Goal: Book appointment/travel/reservation

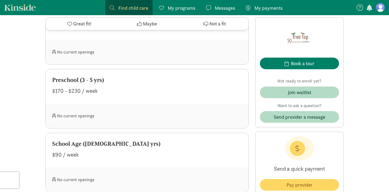
scroll to position [373, 0]
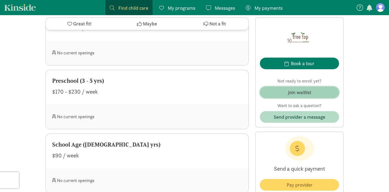
click at [297, 95] on div "Join waitlist" at bounding box center [299, 92] width 23 height 7
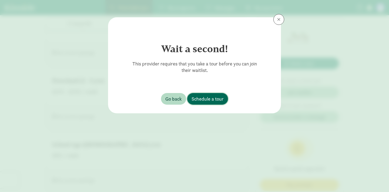
click at [199, 98] on span "Schedule a tour" at bounding box center [208, 98] width 32 height 7
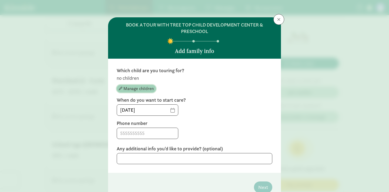
click at [143, 91] on span "Manage children" at bounding box center [138, 88] width 30 height 6
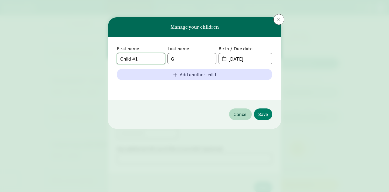
drag, startPoint x: 159, startPoint y: 58, endPoint x: 100, endPoint y: 54, distance: 59.9
click at [100, 54] on div "Manage your children First name Child #1 Last name G Birth / Due date [DATE] Ad…" at bounding box center [194, 96] width 389 height 192
type input "River"
drag, startPoint x: 179, startPoint y: 59, endPoint x: 165, endPoint y: 60, distance: 14.3
click at [165, 60] on div "First name River Last name G Birth / Due date [DATE]" at bounding box center [195, 54] width 156 height 19
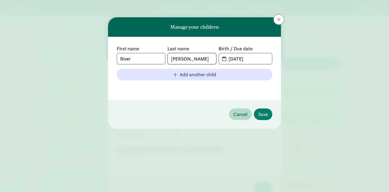
type input "[PERSON_NAME]"
click at [244, 56] on input "[DATE]" at bounding box center [248, 58] width 47 height 11
click at [233, 59] on input "[DATE]" at bounding box center [248, 58] width 47 height 11
click at [241, 58] on input "[DATE]" at bounding box center [248, 58] width 47 height 11
click at [253, 59] on input "[DATE]" at bounding box center [248, 58] width 47 height 11
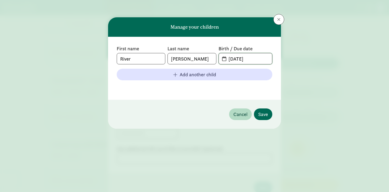
type input "[DATE]"
click at [265, 114] on span "Save" at bounding box center [263, 114] width 10 height 7
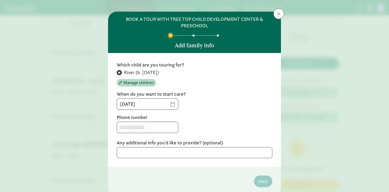
scroll to position [6, 0]
click at [155, 123] on input at bounding box center [147, 127] width 61 height 11
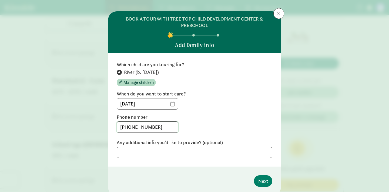
type input "[PHONE_NUMBER]"
click at [162, 151] on textarea at bounding box center [195, 152] width 156 height 11
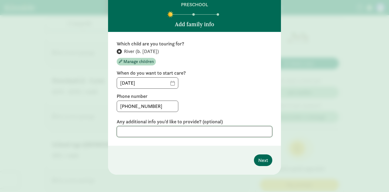
scroll to position [26, 0]
click at [260, 164] on button "Next" at bounding box center [263, 161] width 18 height 12
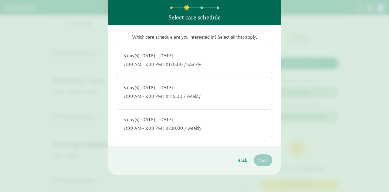
scroll to position [34, 0]
click at [199, 62] on div "7:00 AM–5:00 PM | $170.00 / weekly" at bounding box center [194, 64] width 142 height 6
click at [0, 0] on input "3 day(s) [DATE]–[DATE] 7:00 AM–5:00 PM | $170.00 / weekly" at bounding box center [0, 0] width 0 height 0
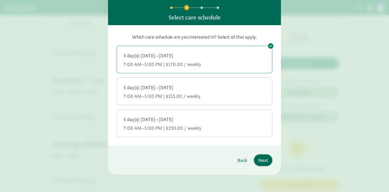
click at [263, 160] on span "Next" at bounding box center [263, 159] width 10 height 7
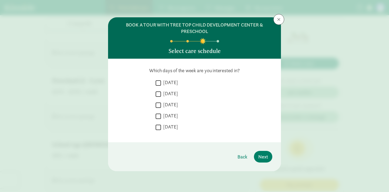
click at [159, 93] on input "[DATE]" at bounding box center [158, 93] width 5 height 7
checkbox input "true"
click at [158, 104] on input "[DATE]" at bounding box center [158, 104] width 5 height 7
checkbox input "true"
click at [159, 116] on input "[DATE]" at bounding box center [158, 115] width 5 height 7
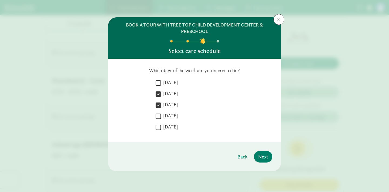
checkbox input "true"
click at [263, 159] on span "Next" at bounding box center [263, 156] width 10 height 7
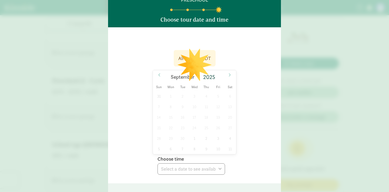
scroll to position [32, 0]
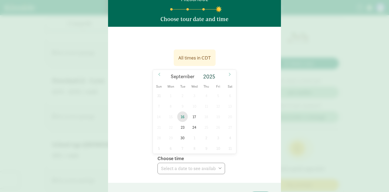
click at [184, 115] on span "16" at bounding box center [182, 116] width 11 height 11
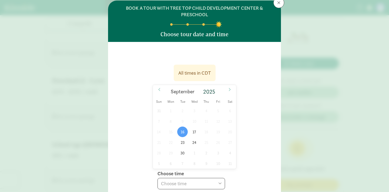
scroll to position [12, 0]
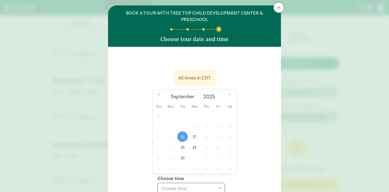
click at [191, 76] on div "All times in CDT" at bounding box center [194, 77] width 33 height 7
click at [195, 135] on span "17" at bounding box center [194, 136] width 11 height 11
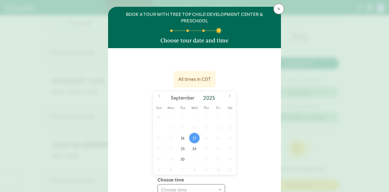
scroll to position [10, 0]
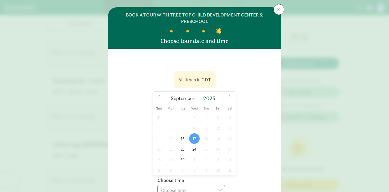
click at [198, 32] on header "BOOK A TOUR WITH TREE TOP CHILD DEVELOPMENT CENTER & PRESCHOOL Choose tour date…" at bounding box center [194, 27] width 173 height 41
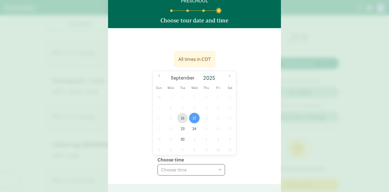
click at [184, 118] on span "16" at bounding box center [182, 118] width 11 height 11
click at [183, 139] on span "30" at bounding box center [182, 139] width 11 height 11
click at [183, 116] on span "16" at bounding box center [182, 118] width 11 height 11
select select "[DATE]T17:00:00.000-05:00"
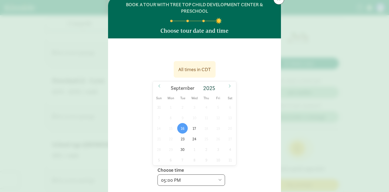
scroll to position [21, 0]
